Goal: Task Accomplishment & Management: Manage account settings

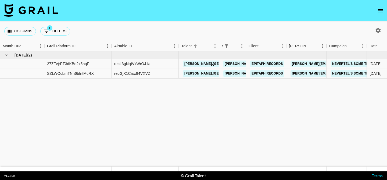
click at [379, 13] on icon "open drawer" at bounding box center [380, 11] width 6 height 6
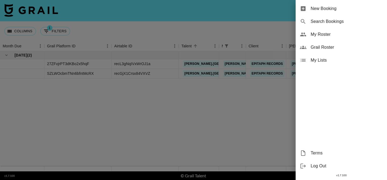
click at [334, 51] on div "Grail Roster" at bounding box center [341, 47] width 91 height 13
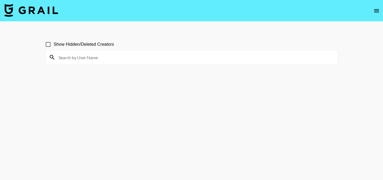
click at [170, 58] on input at bounding box center [194, 57] width 279 height 9
type input "callme"
click at [48, 42] on input "Show Hidden/Deleted Creators" at bounding box center [47, 44] width 11 height 11
checkbox input "true"
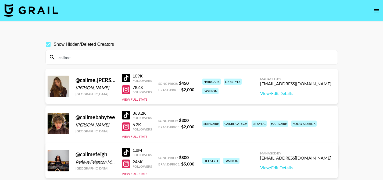
click at [159, 59] on input "callme" at bounding box center [194, 57] width 279 height 9
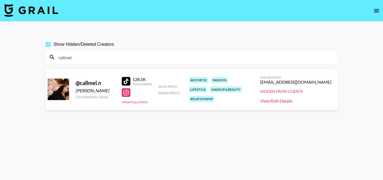
type input "callmel"
click at [296, 100] on link "View/Edit Details" at bounding box center [295, 100] width 71 height 5
click at [49, 44] on input "Show Hidden/Deleted Creators" at bounding box center [47, 44] width 11 height 11
checkbox input "false"
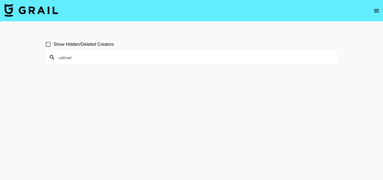
click at [46, 12] on img at bounding box center [31, 10] width 54 height 13
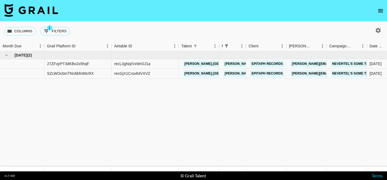
click at [381, 14] on button "open drawer" at bounding box center [380, 10] width 11 height 11
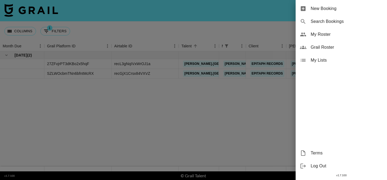
click at [335, 37] on span "My Roster" at bounding box center [347, 34] width 72 height 6
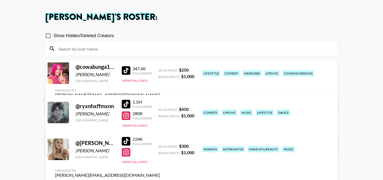
scroll to position [31, 0]
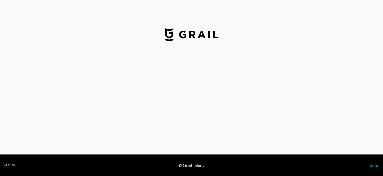
select select "USD"
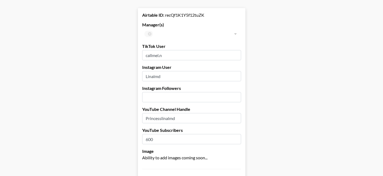
scroll to position [23, 0]
